Goal: Find specific page/section: Find specific page/section

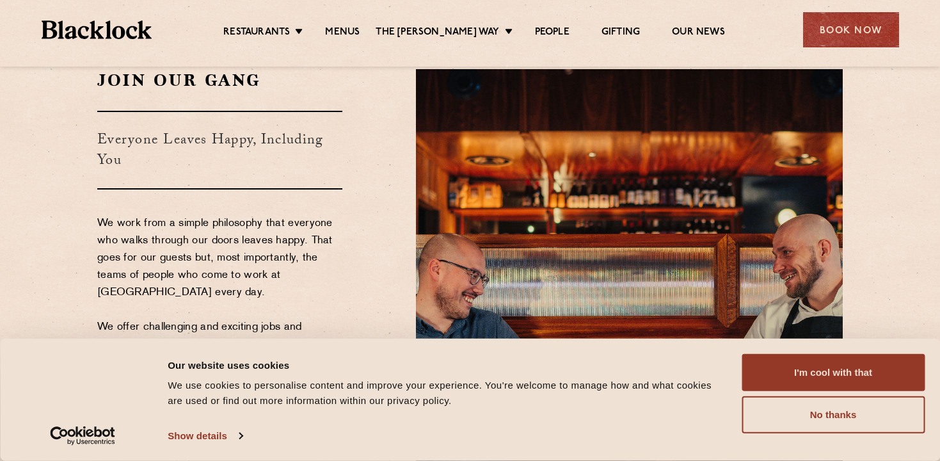
scroll to position [68, 0]
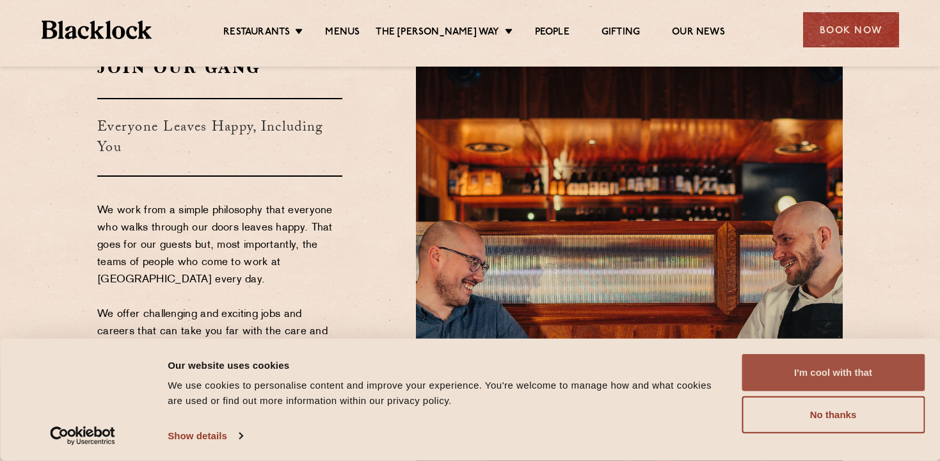
click at [808, 375] on button "I'm cool with that" at bounding box center [833, 372] width 183 height 37
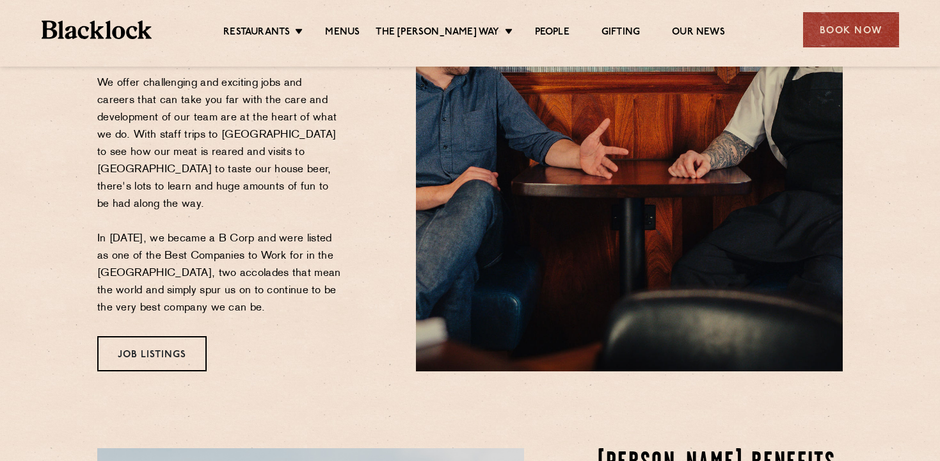
scroll to position [10, 0]
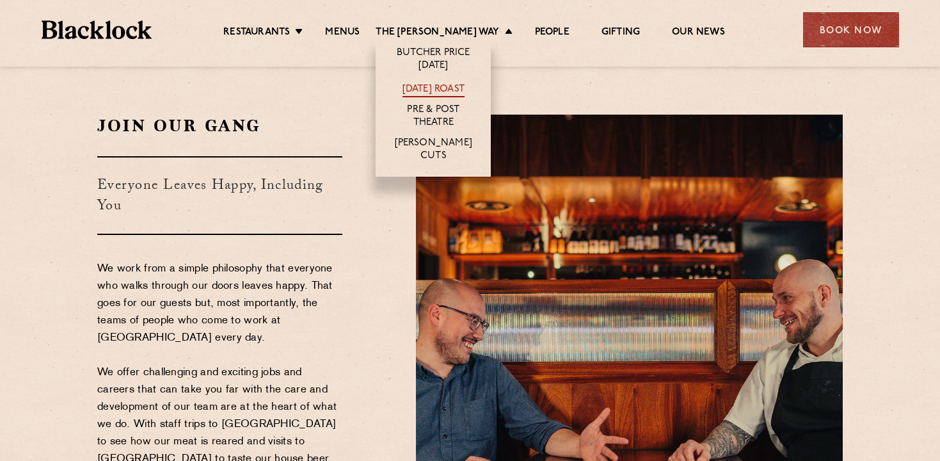
click at [447, 96] on link "[DATE] Roast" at bounding box center [434, 90] width 62 height 14
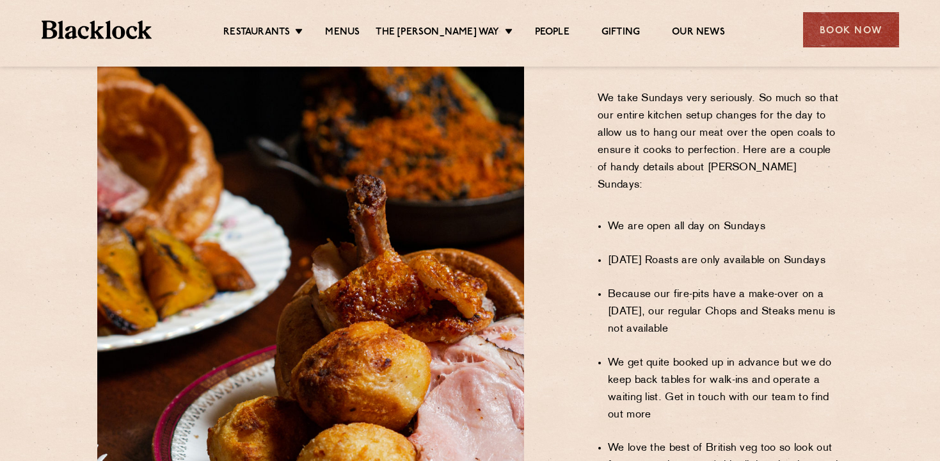
scroll to position [998, 0]
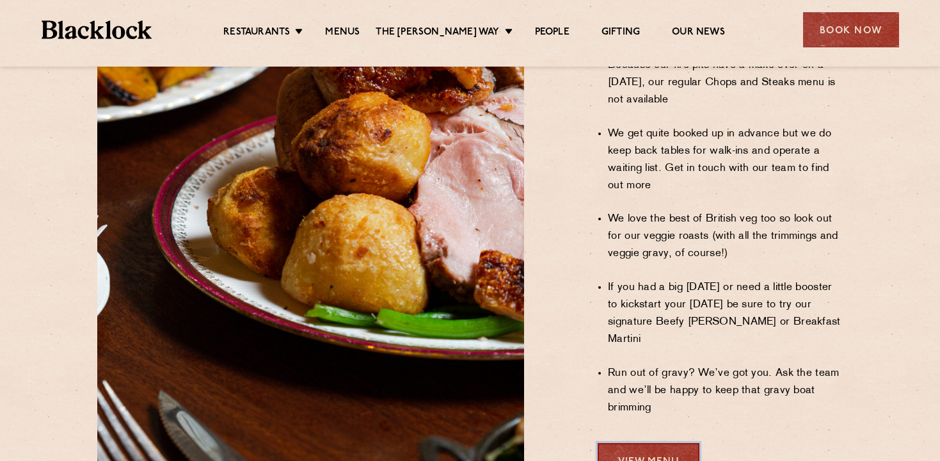
click at [619, 443] on link "View Menu" at bounding box center [649, 460] width 102 height 35
